Goal: Navigation & Orientation: Go to known website

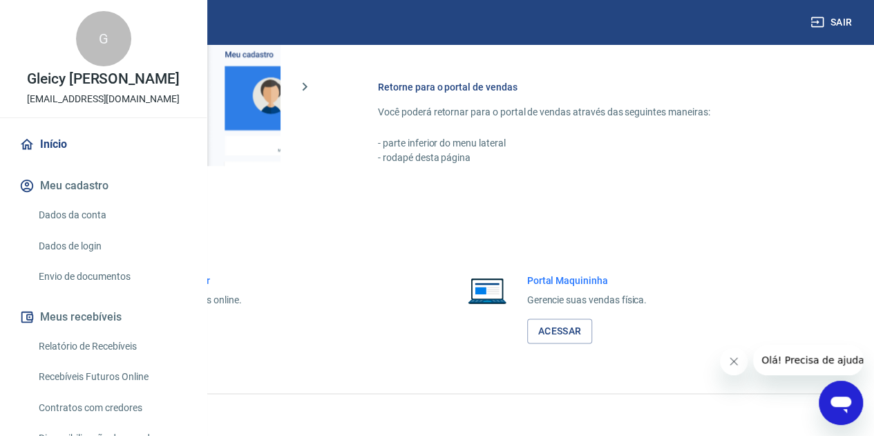
drag, startPoint x: 879, startPoint y: 64, endPoint x: 17, endPoint y: 15, distance: 863.6
click at [184, 343] on link "Acessar" at bounding box center [152, 331] width 66 height 26
